Goal: Information Seeking & Learning: Understand process/instructions

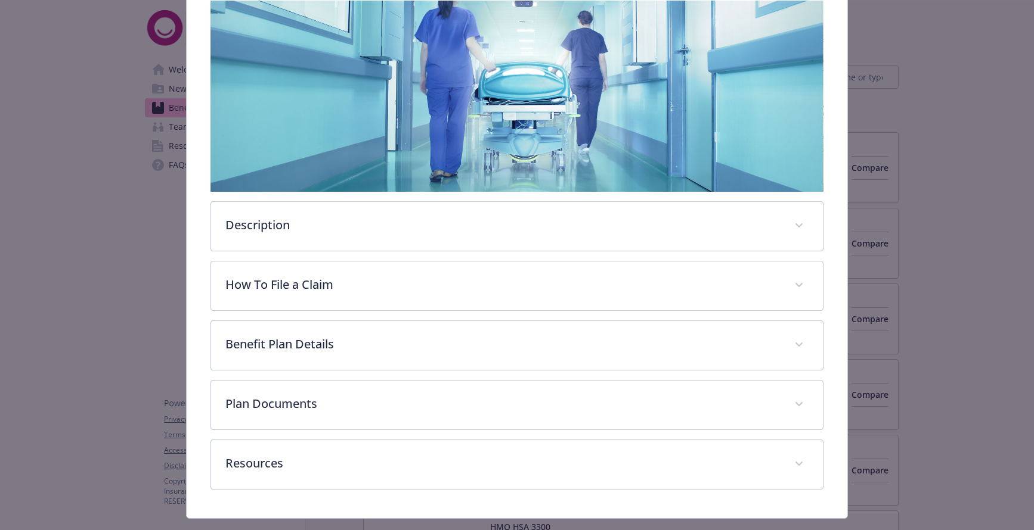
scroll to position [220, 0]
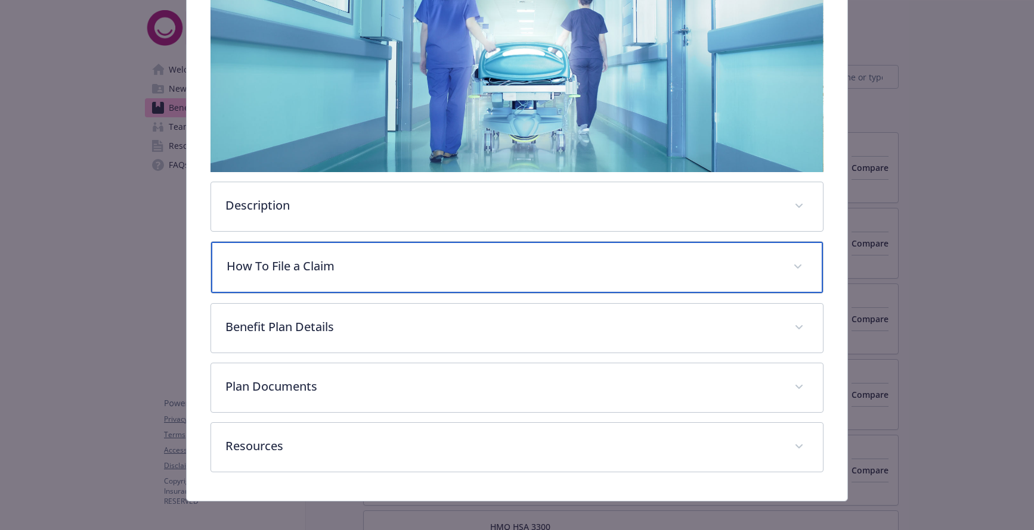
click at [284, 271] on p "How To File a Claim" at bounding box center [502, 266] width 552 height 18
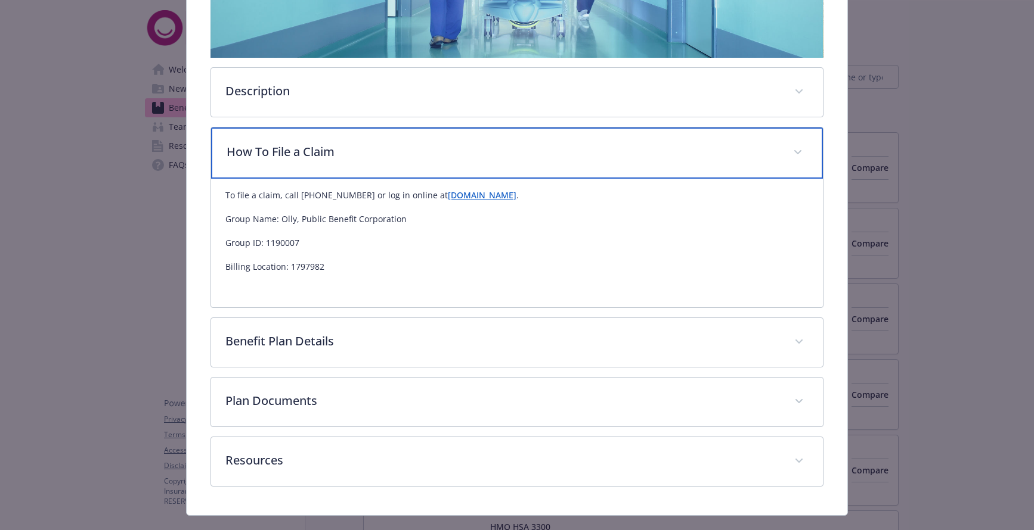
scroll to position [334, 0]
